Goal: Transaction & Acquisition: Purchase product/service

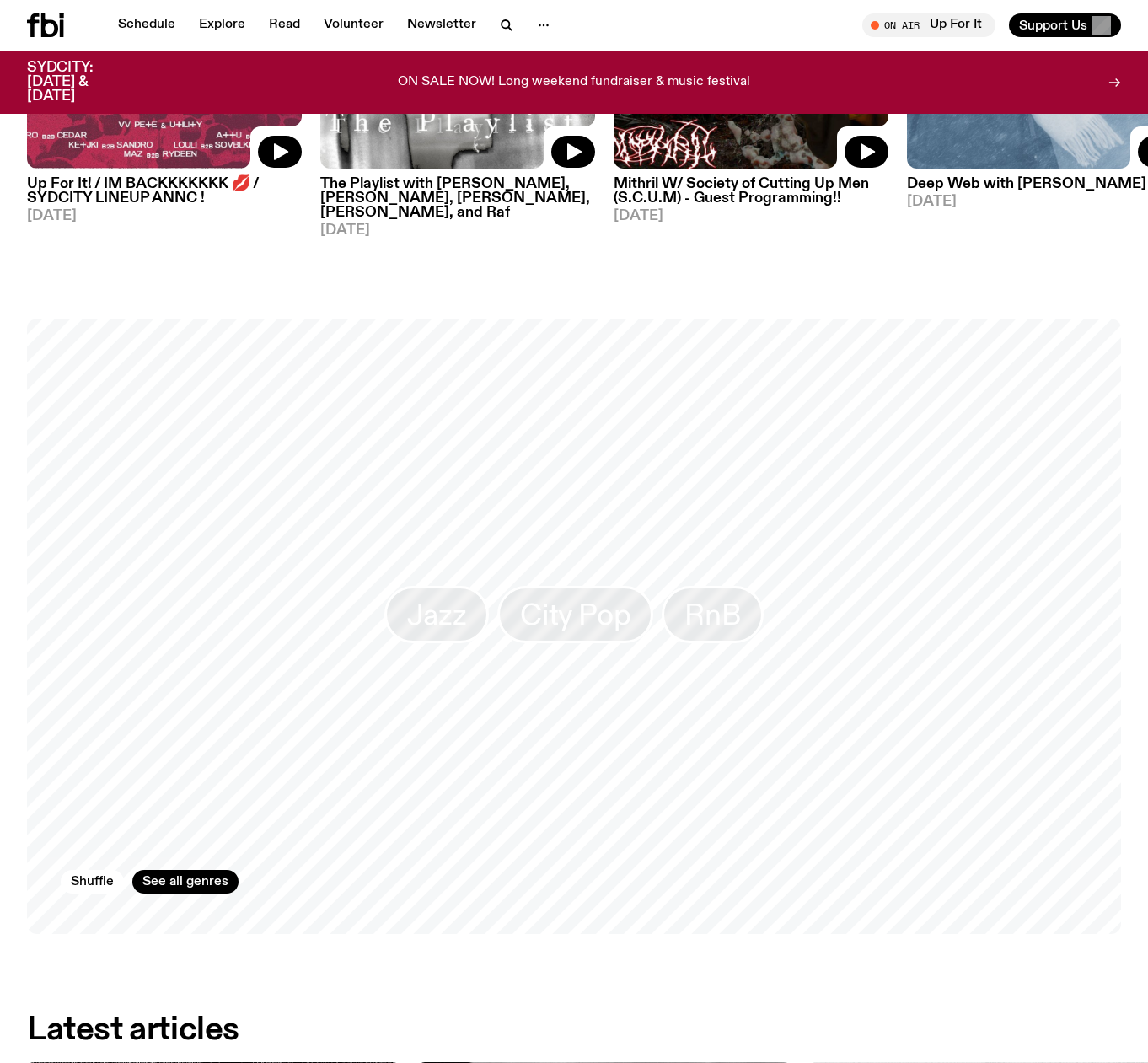
scroll to position [1679, 0]
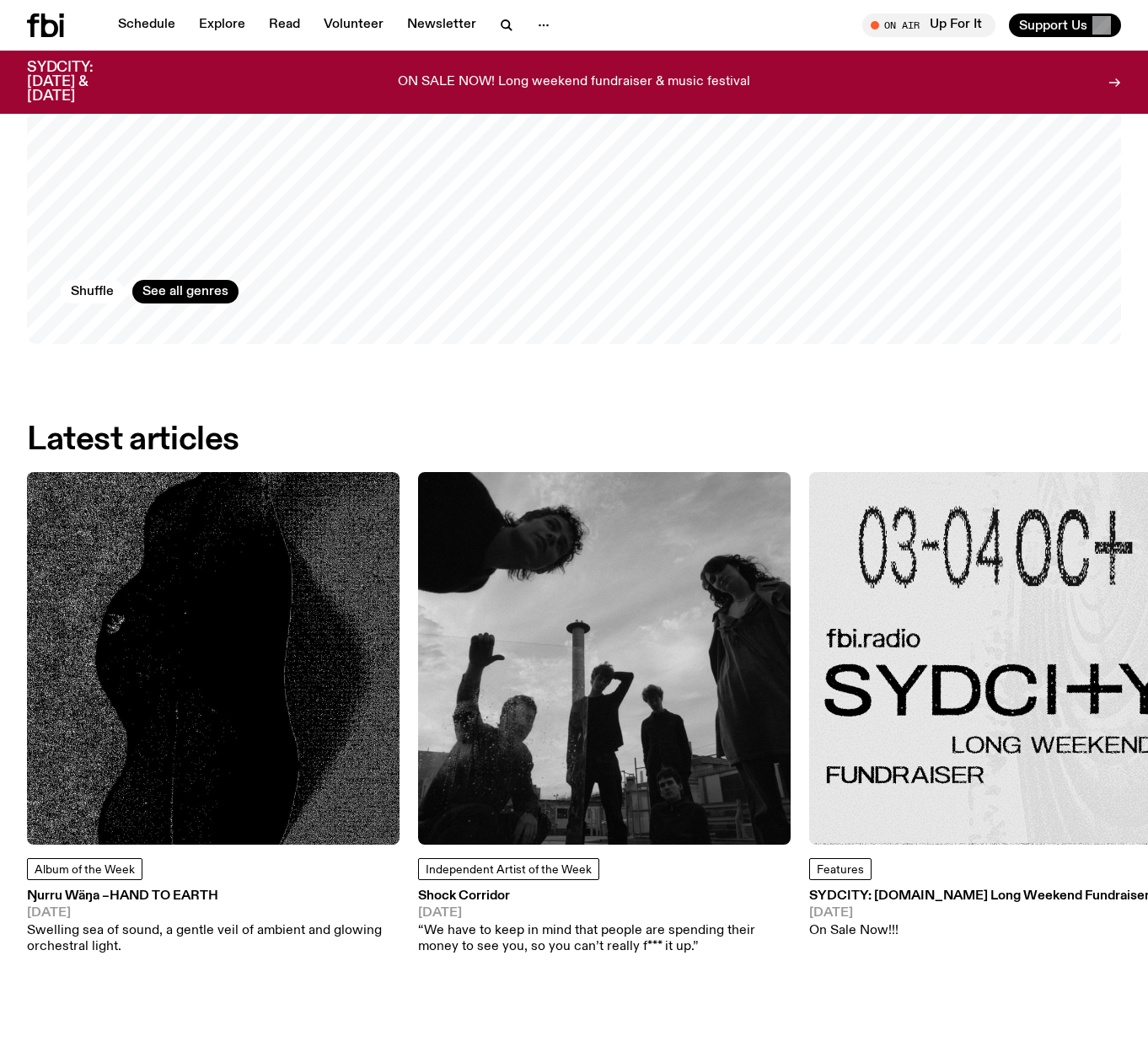
click at [981, 890] on h3 "SYDCITY: [DOMAIN_NAME] Long Weekend Fundraiser" at bounding box center [979, 896] width 341 height 12
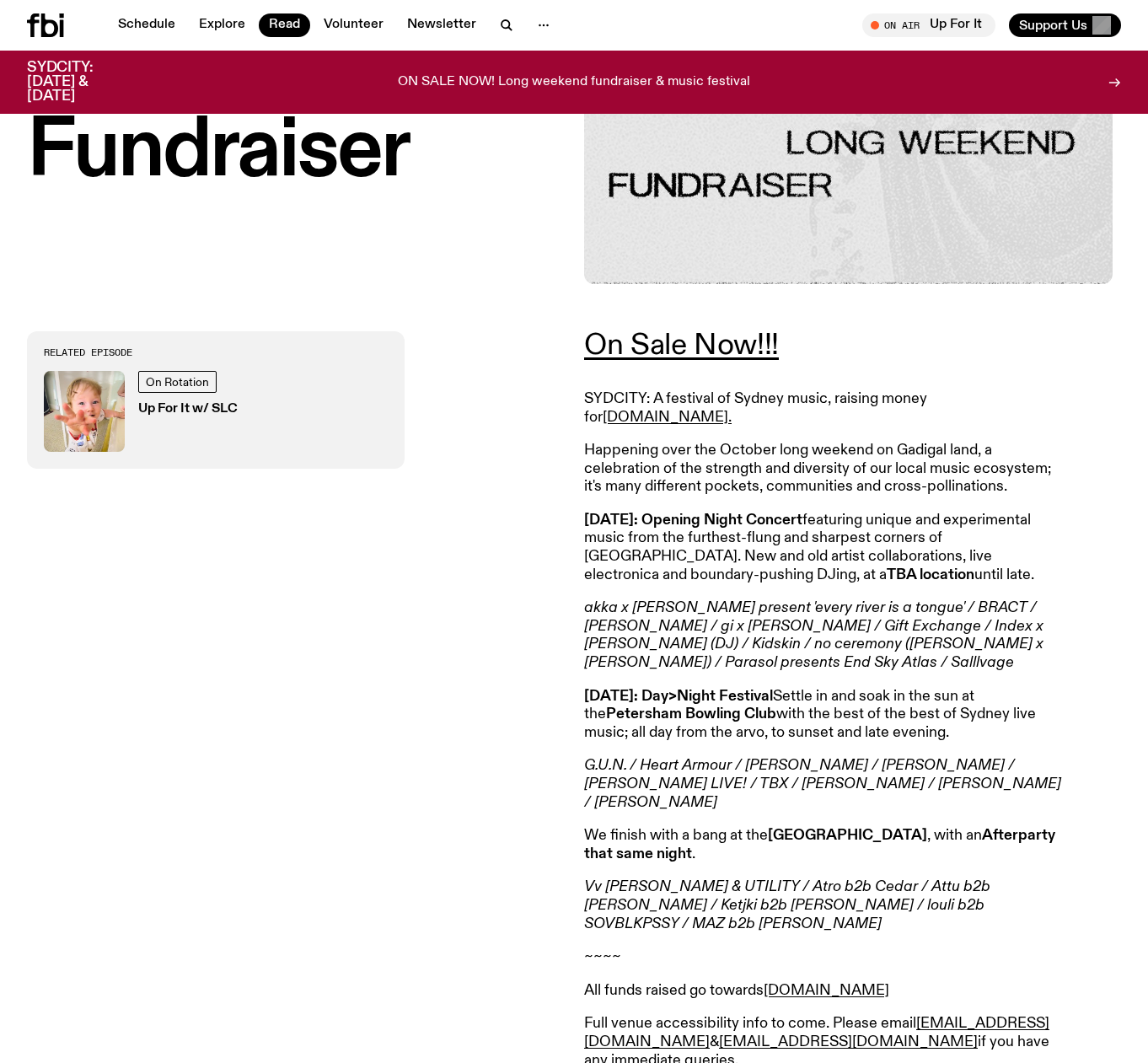
scroll to position [417, 0]
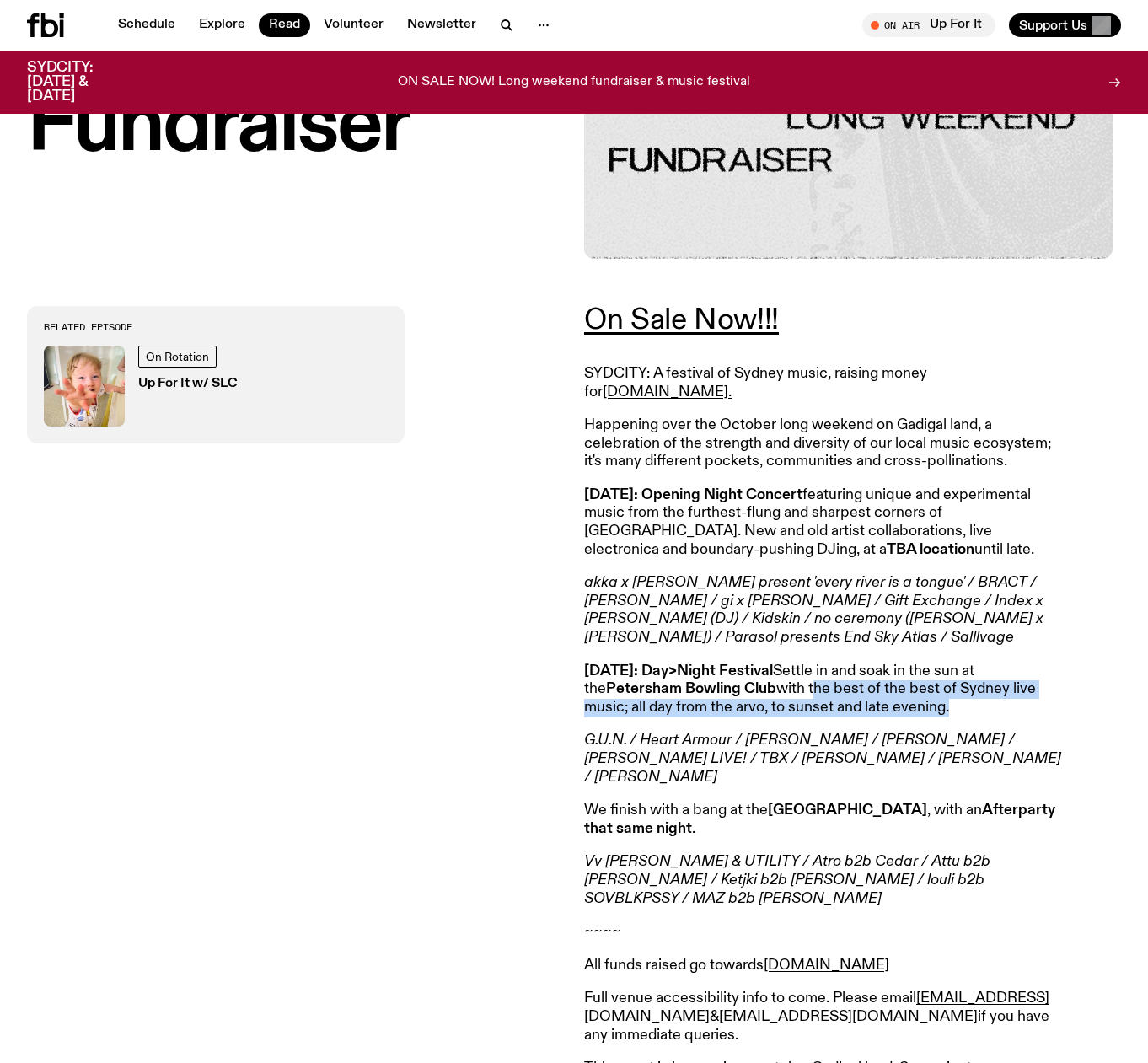
drag, startPoint x: 935, startPoint y: 671, endPoint x: 1089, endPoint y: 691, distance: 155.3
click at [1089, 691] on div "On Sale Now!!! SYDCITY: A festival of Sydney music, raising money for [DOMAIN_N…" at bounding box center [853, 734] width 537 height 857
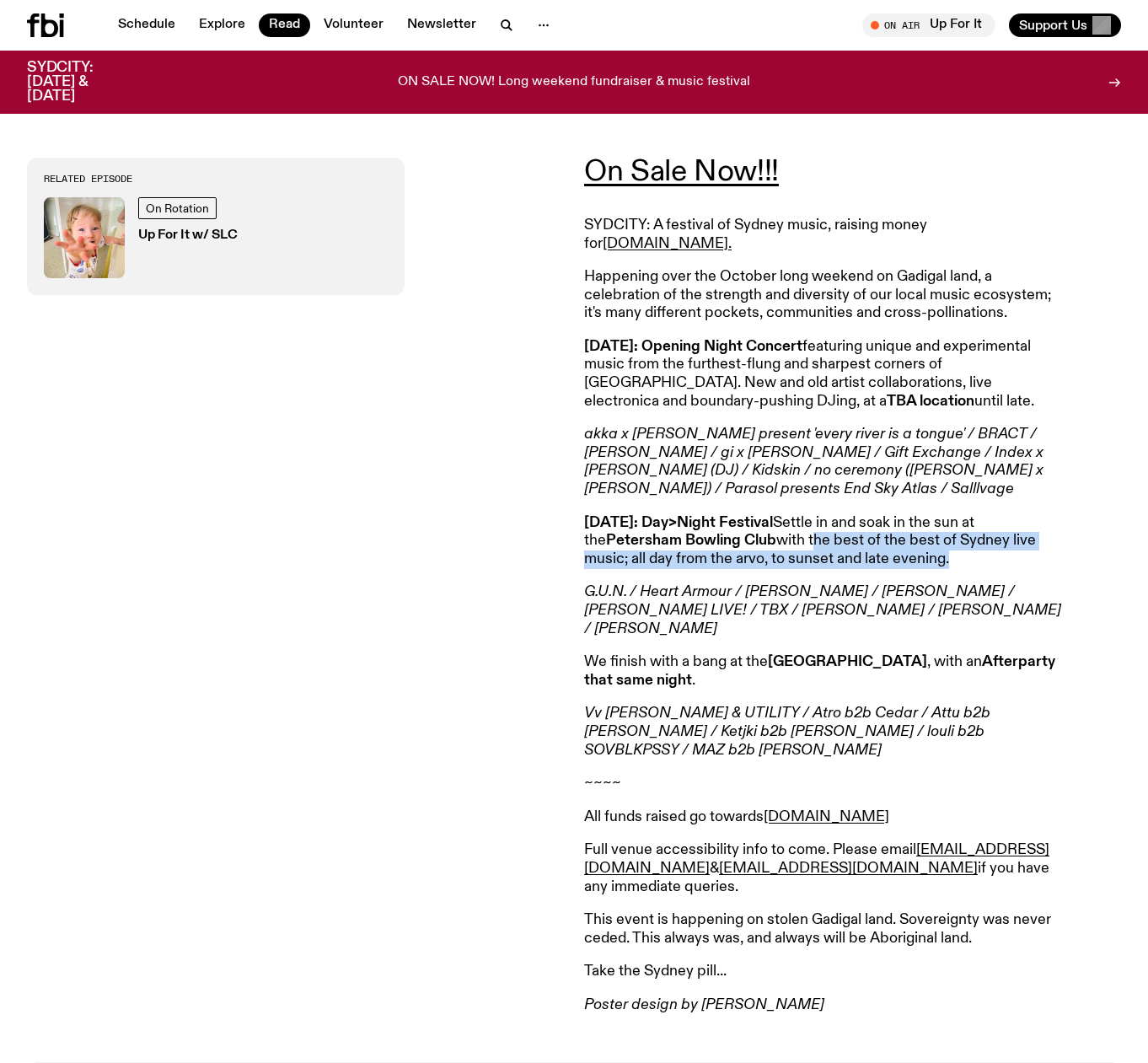
scroll to position [590, 0]
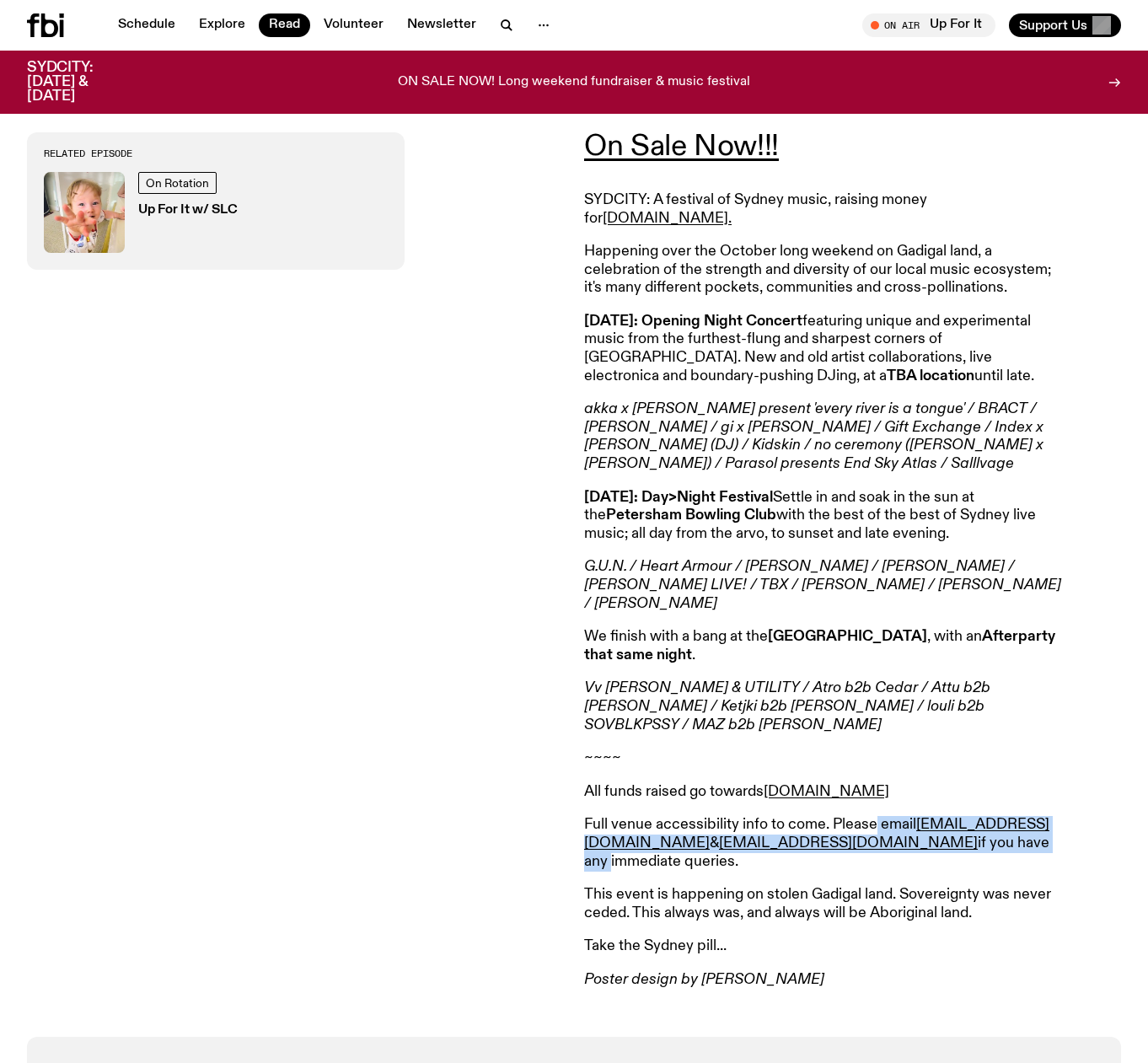
drag, startPoint x: 1146, startPoint y: 774, endPoint x: 1130, endPoint y: 787, distance: 20.6
click at [1130, 787] on div "On Sale Now!!! SYDCITY: A festival of Sydney music, raising money for [DOMAIN_N…" at bounding box center [574, 561] width 1148 height 952
click at [1111, 775] on div "On Sale Now!!! SYDCITY: A festival of Sydney music, raising money for [DOMAIN_N…" at bounding box center [853, 560] width 537 height 857
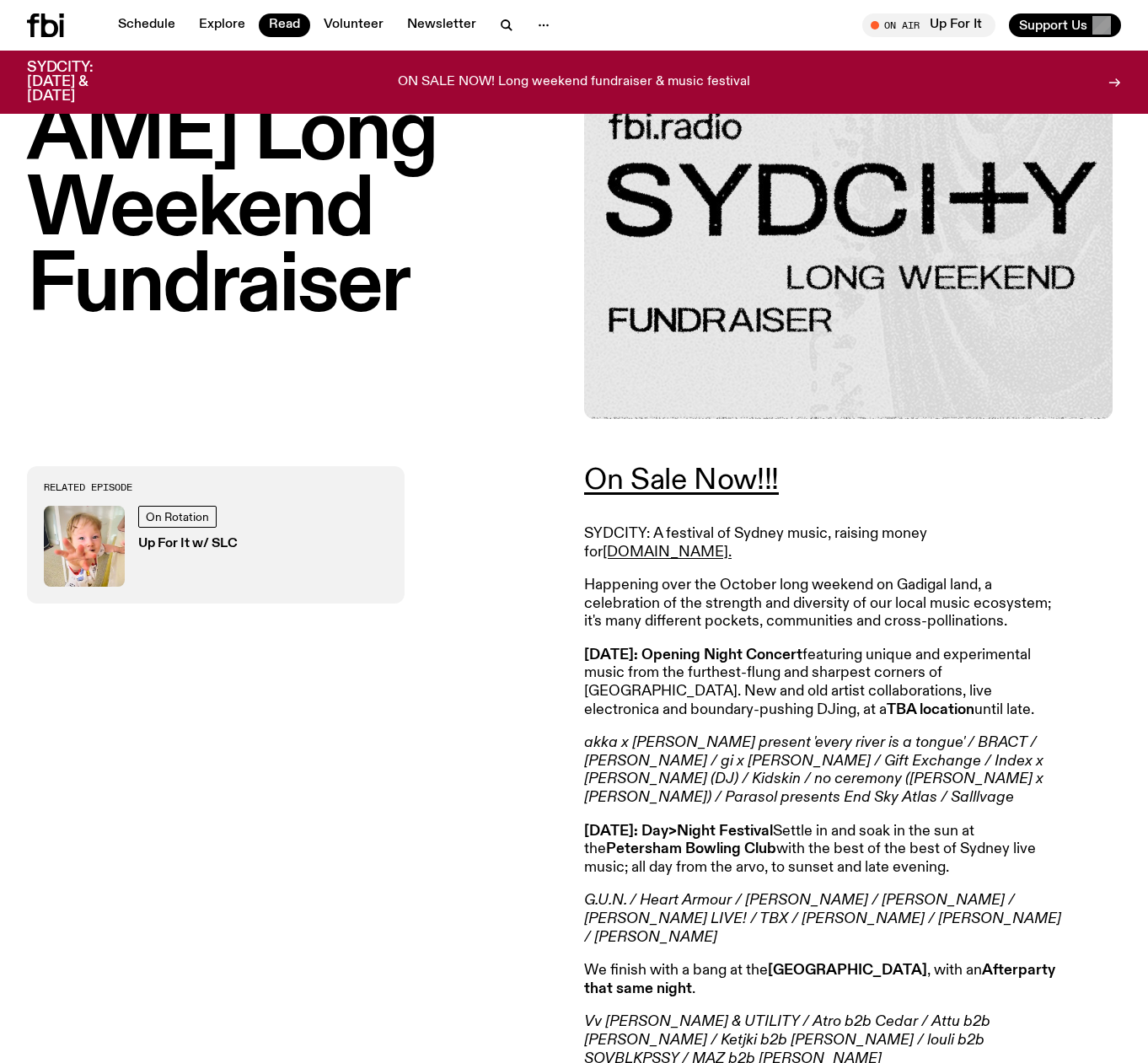
scroll to position [0, 0]
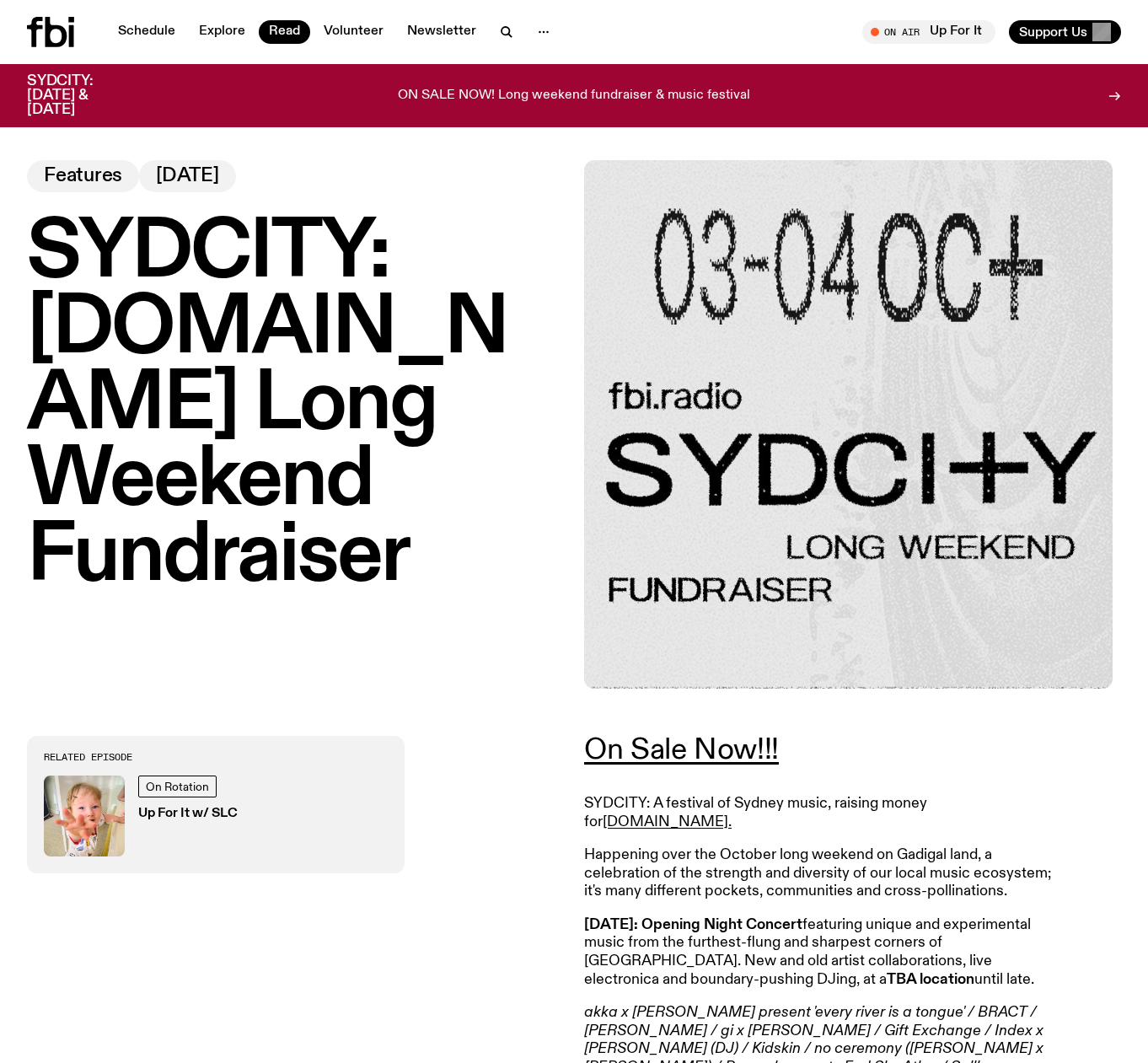
click at [1116, 89] on icon at bounding box center [1114, 96] width 13 height 13
